Goal: Task Accomplishment & Management: Complete application form

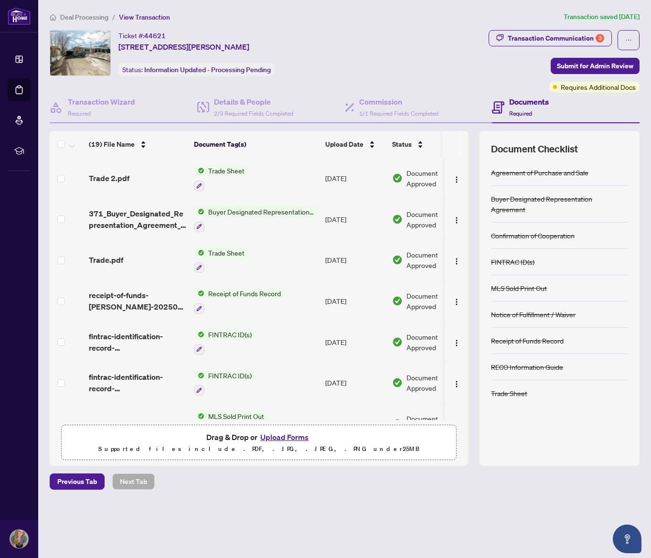
scroll to position [0, 0]
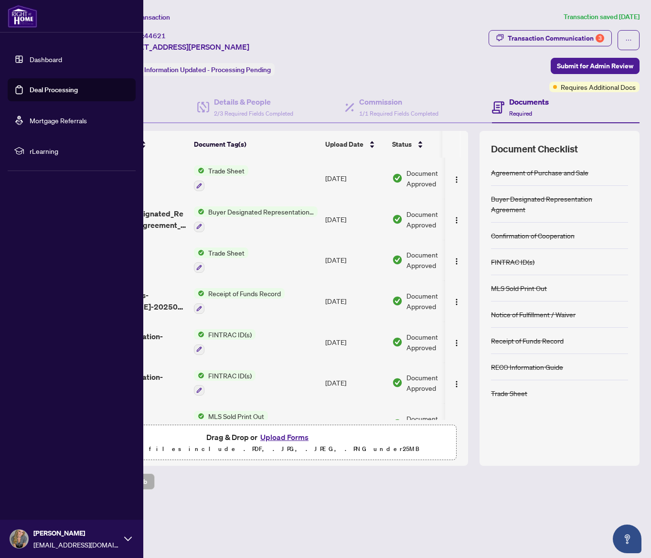
click at [48, 61] on link "Dashboard" at bounding box center [46, 59] width 33 height 9
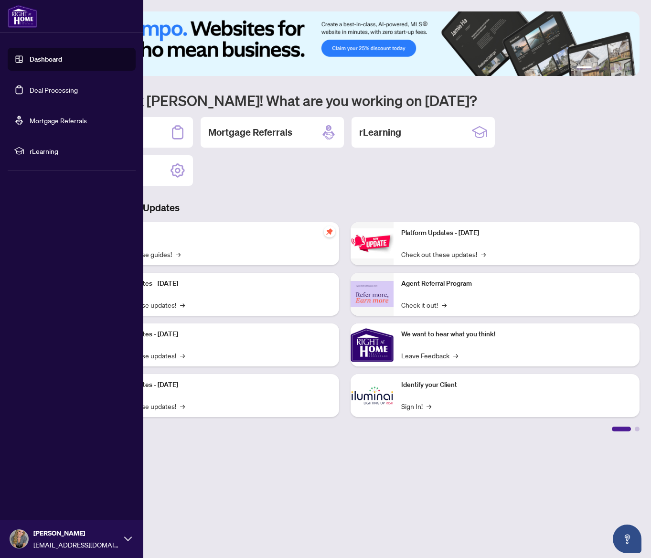
click at [43, 89] on link "Deal Processing" at bounding box center [54, 90] width 48 height 9
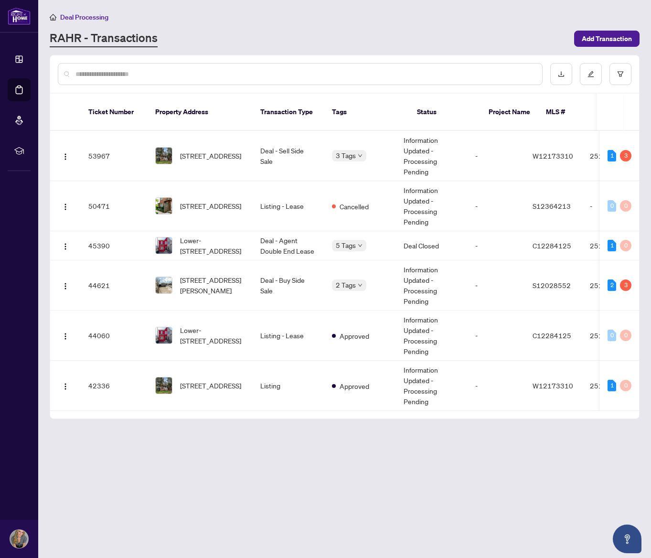
click at [390, 40] on div "RAHR - Transactions" at bounding box center [309, 38] width 519 height 17
click at [211, 275] on span "[STREET_ADDRESS][PERSON_NAME]" at bounding box center [212, 285] width 65 height 21
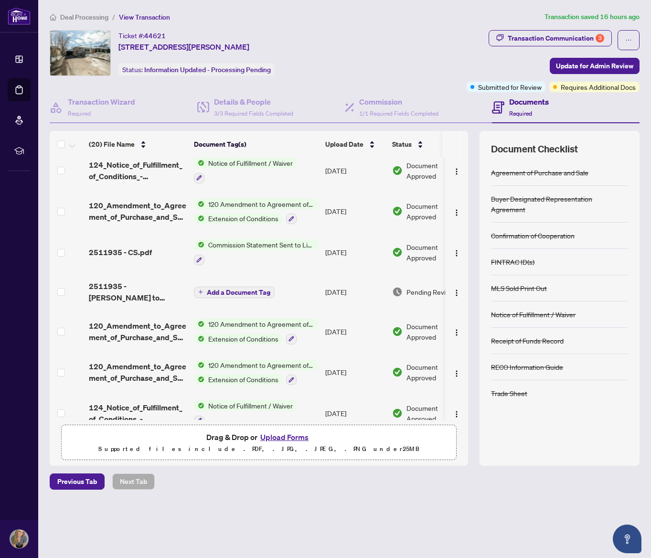
scroll to position [376, 0]
click at [580, 67] on span "Update for Admin Review" at bounding box center [594, 65] width 77 height 15
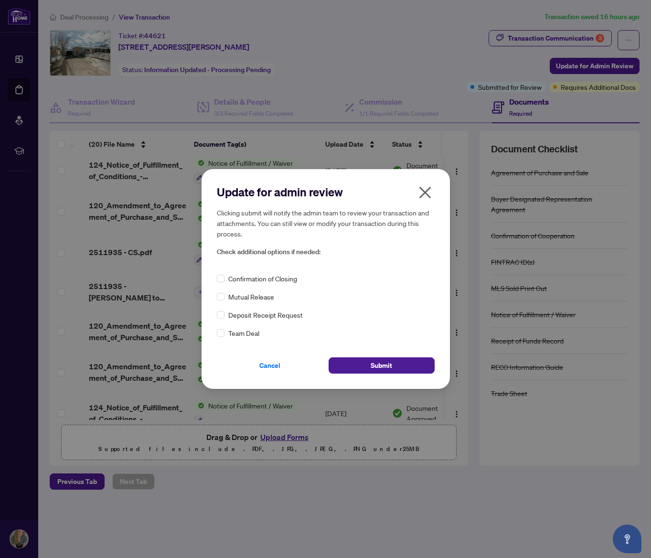
click at [432, 192] on icon "close" at bounding box center [425, 192] width 15 height 15
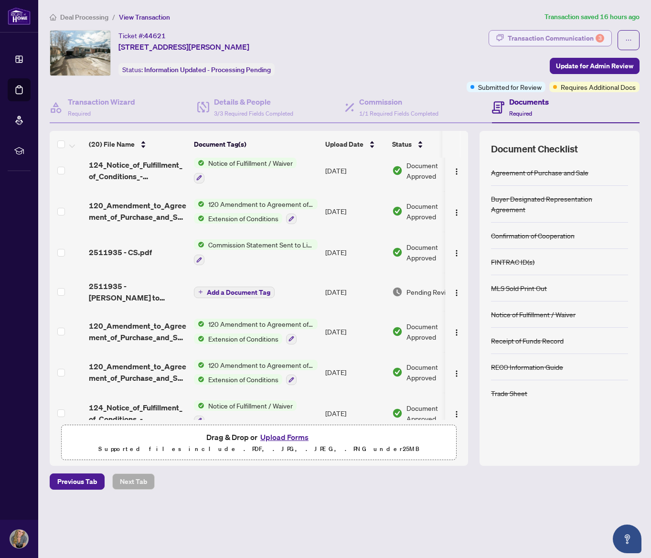
click at [524, 38] on div "Transaction Communication 3" at bounding box center [556, 38] width 97 height 15
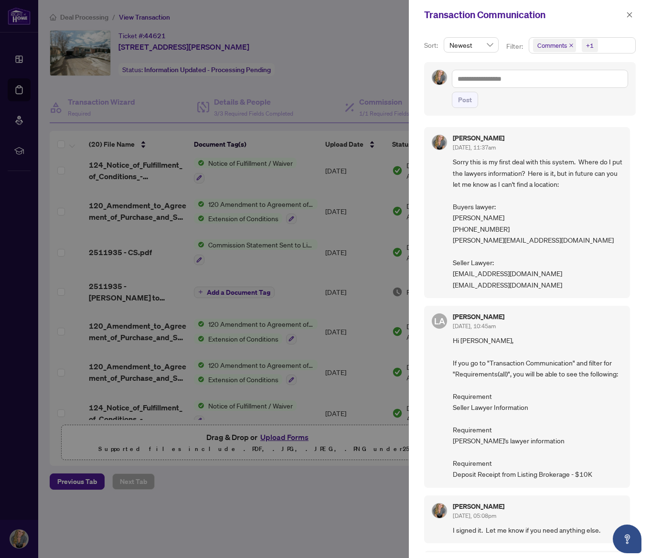
scroll to position [0, 0]
click at [629, 15] on icon "close" at bounding box center [630, 14] width 7 height 7
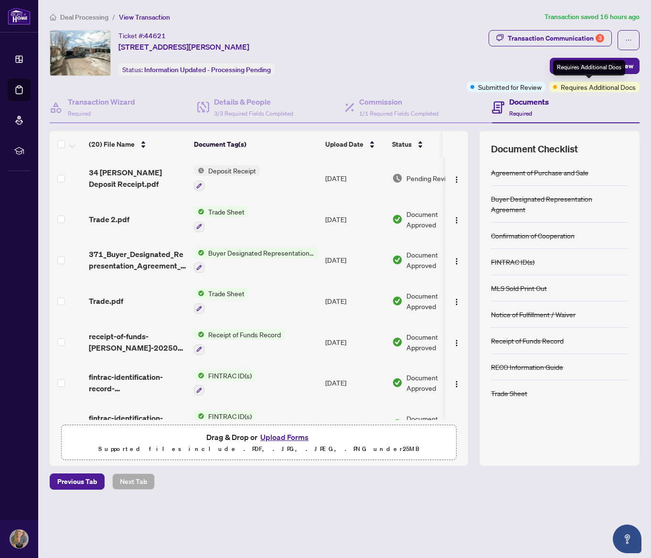
scroll to position [0, 0]
click at [572, 67] on span "Update for Admin Review" at bounding box center [594, 65] width 77 height 15
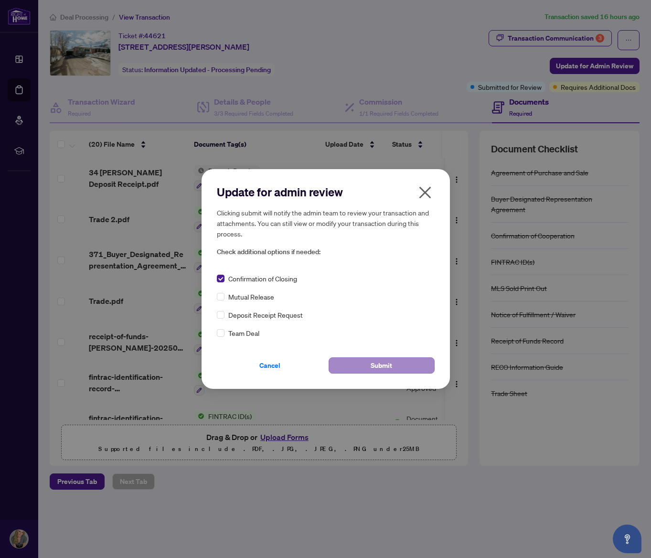
scroll to position [0, 0]
click at [390, 370] on span "Submit" at bounding box center [382, 365] width 22 height 15
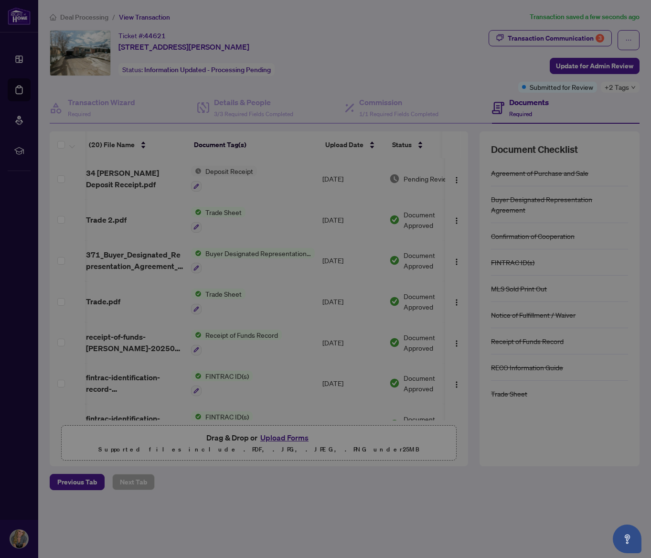
scroll to position [0, 3]
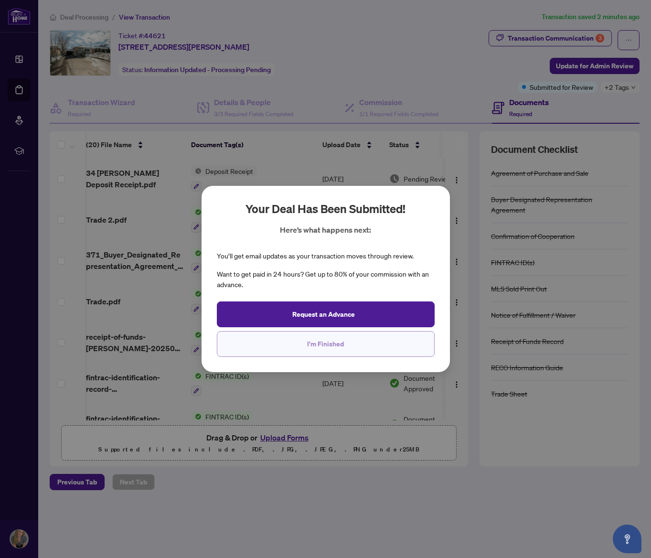
click at [308, 343] on span "I'm Finished" at bounding box center [325, 343] width 37 height 15
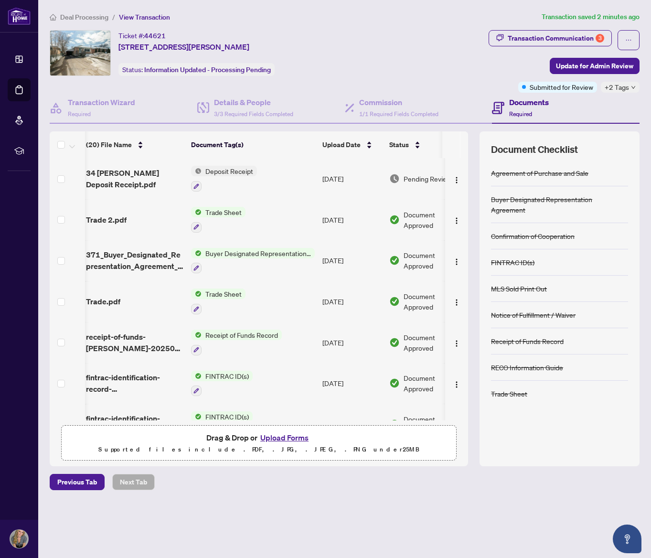
scroll to position [0, 0]
click at [522, 41] on div "Transaction Communication 3" at bounding box center [556, 38] width 97 height 15
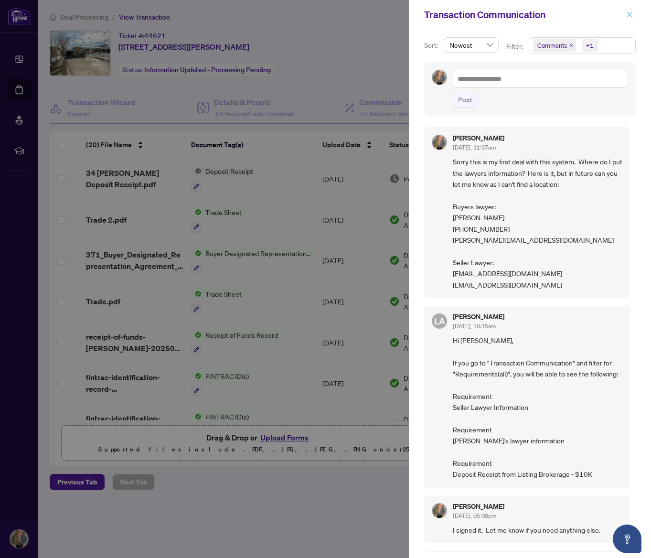
click at [631, 22] on span "button" at bounding box center [630, 14] width 7 height 15
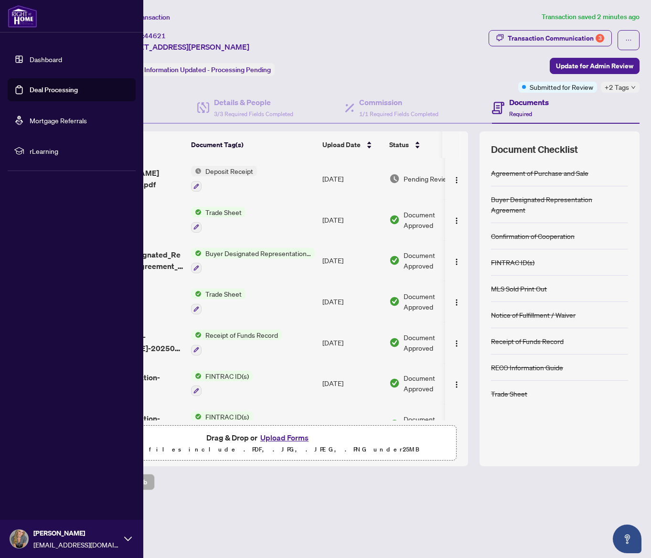
click at [30, 59] on link "Dashboard" at bounding box center [46, 59] width 33 height 9
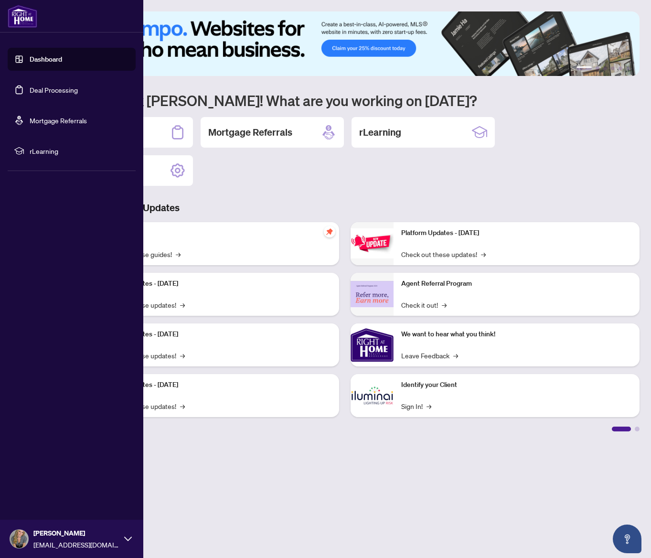
click at [49, 93] on link "Deal Processing" at bounding box center [54, 90] width 48 height 9
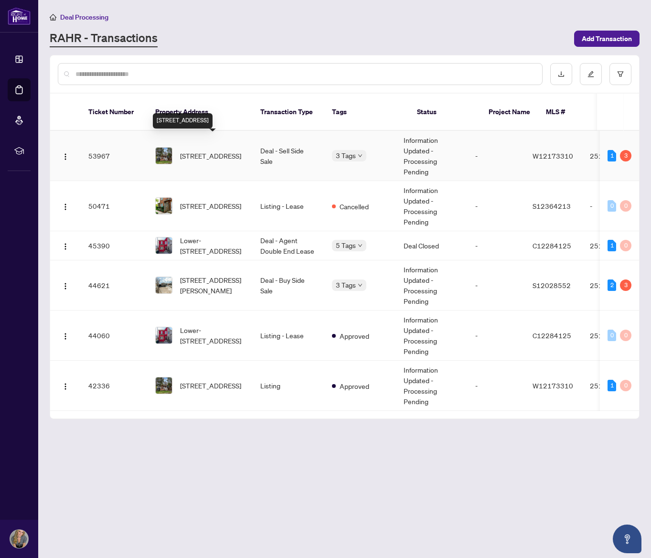
click at [192, 151] on span "[STREET_ADDRESS]" at bounding box center [210, 156] width 61 height 11
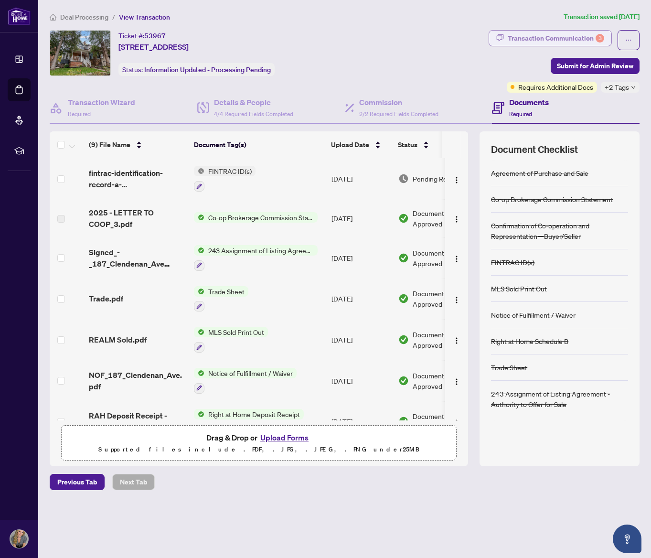
click at [522, 37] on div "Transaction Communication 3" at bounding box center [556, 38] width 97 height 15
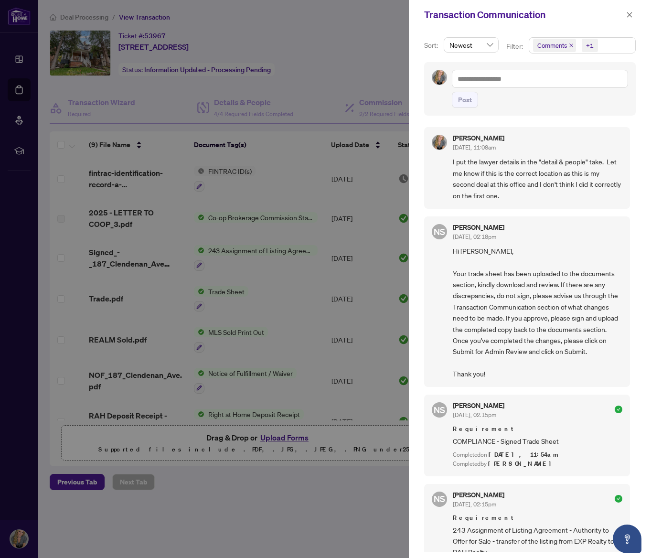
click at [352, 64] on div at bounding box center [325, 279] width 651 height 558
click at [629, 17] on icon "close" at bounding box center [630, 14] width 7 height 7
